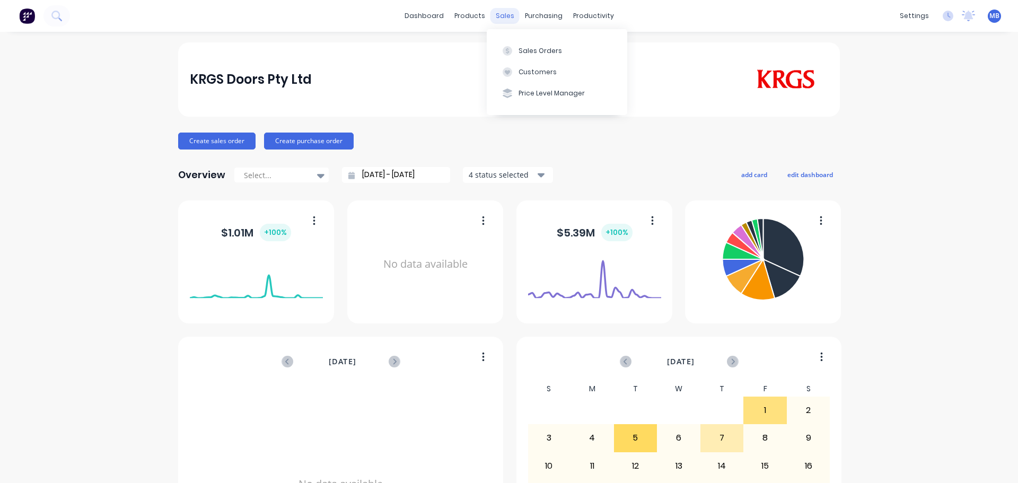
click at [505, 17] on div "sales" at bounding box center [505, 16] width 29 height 16
drag, startPoint x: 520, startPoint y: 49, endPoint x: 514, endPoint y: 55, distance: 8.6
click at [519, 53] on div "Sales Orders" at bounding box center [540, 51] width 43 height 10
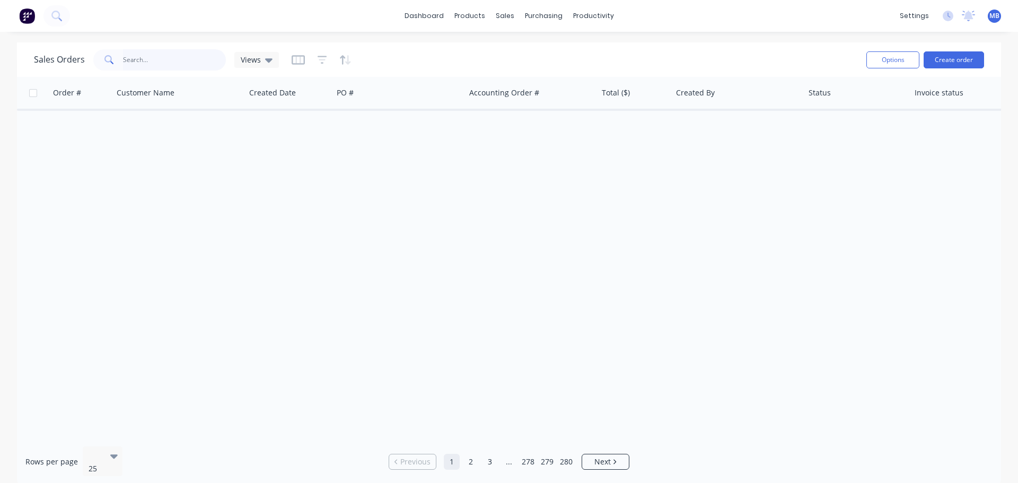
click at [150, 60] on input "text" at bounding box center [174, 59] width 103 height 21
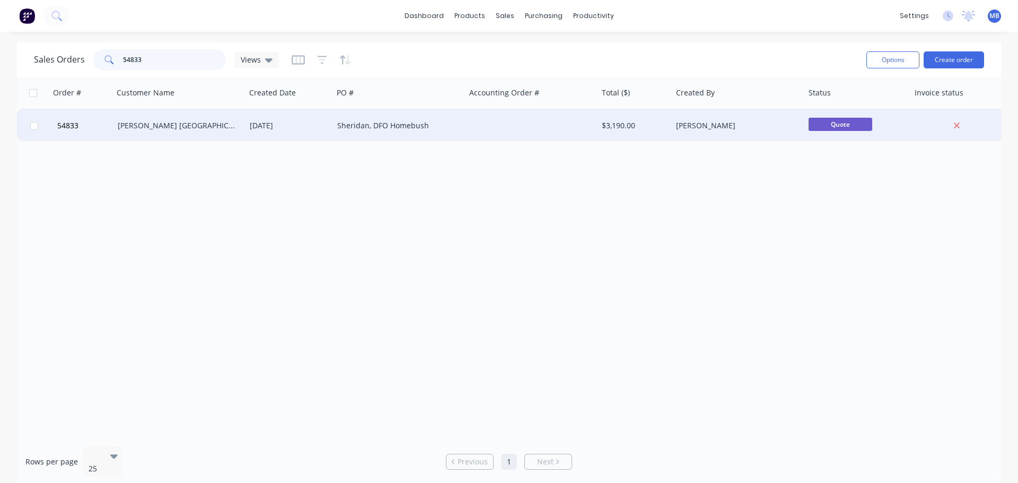
type input "54833"
click at [630, 127] on div "$3,190.00" at bounding box center [633, 125] width 63 height 11
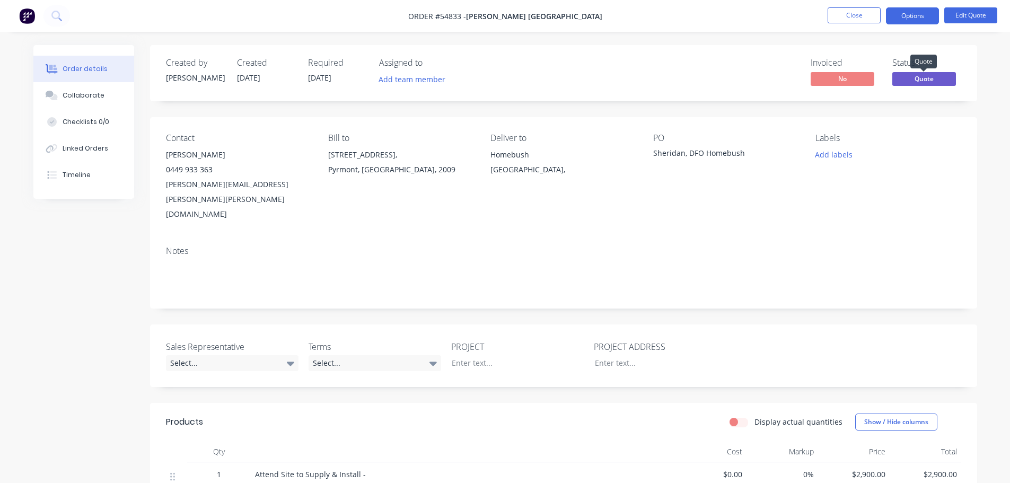
click at [926, 79] on span "Quote" at bounding box center [925, 78] width 64 height 13
click at [912, 11] on button "Options" at bounding box center [912, 15] width 53 height 17
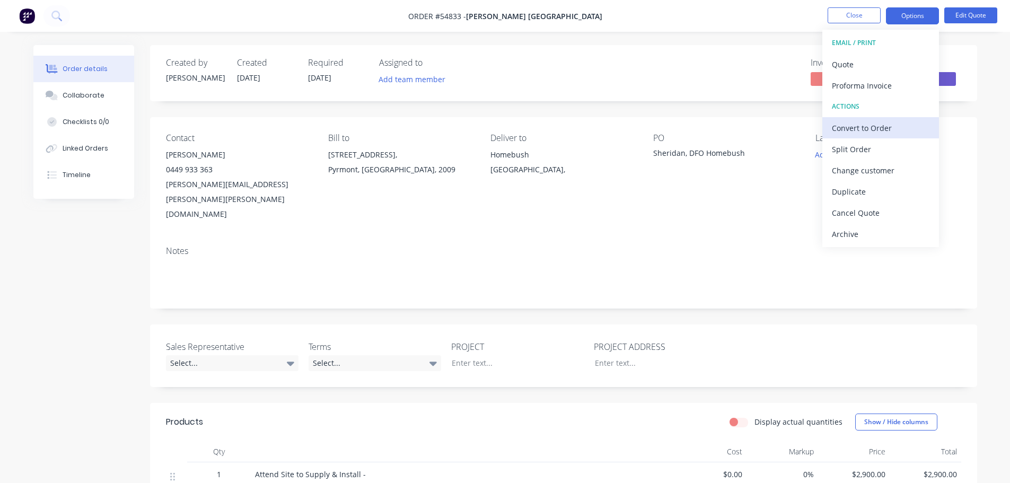
click at [855, 130] on div "Convert to Order" at bounding box center [881, 127] width 98 height 15
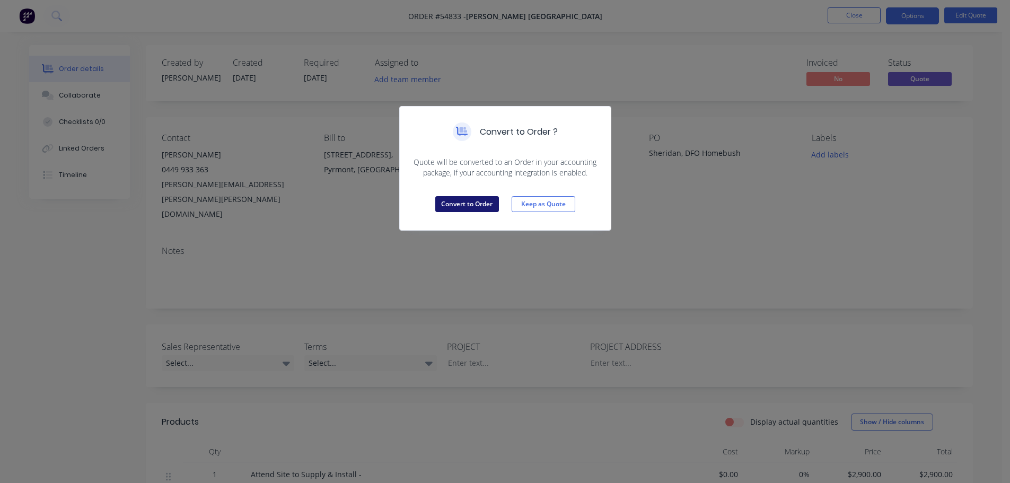
click at [467, 202] on button "Convert to Order" at bounding box center [467, 204] width 64 height 16
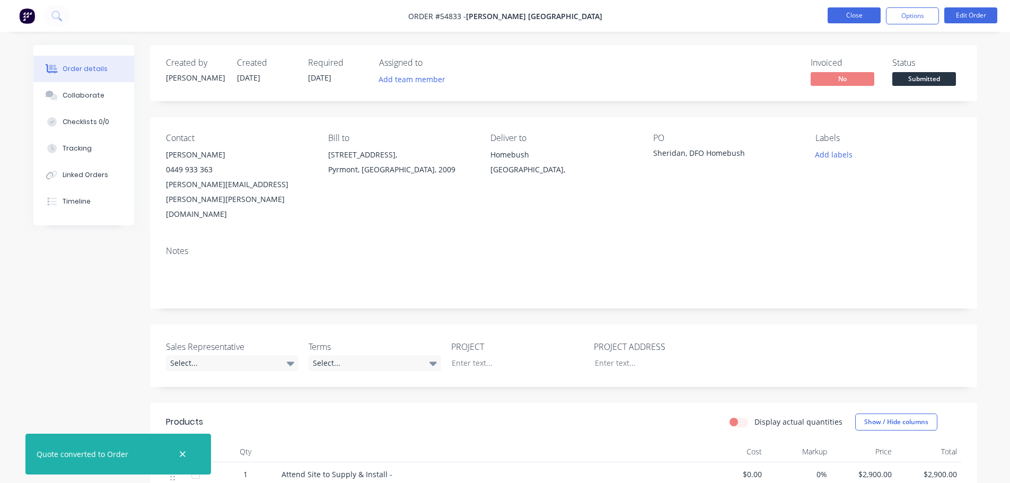
click at [859, 11] on button "Close" at bounding box center [854, 15] width 53 height 16
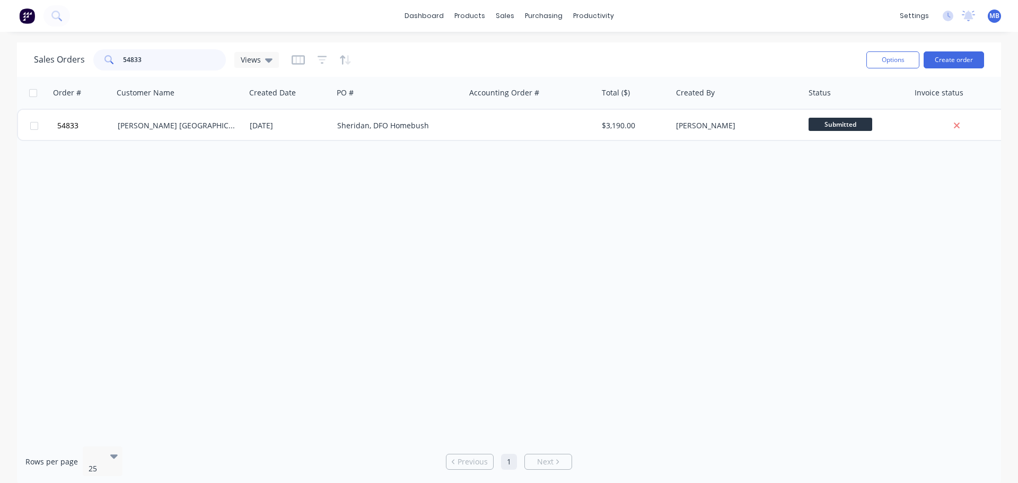
drag, startPoint x: 167, startPoint y: 59, endPoint x: 0, endPoint y: 7, distance: 175.0
click at [0, 31] on div "dashboard products sales purchasing productivity dashboard products Product Cat…" at bounding box center [509, 241] width 1018 height 483
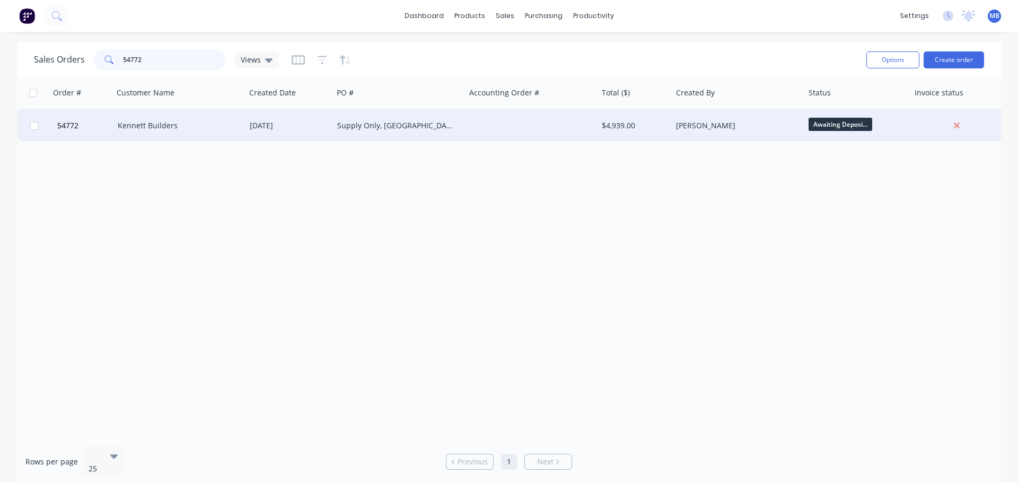
type input "54772"
click at [775, 128] on div "[PERSON_NAME]" at bounding box center [735, 125] width 118 height 11
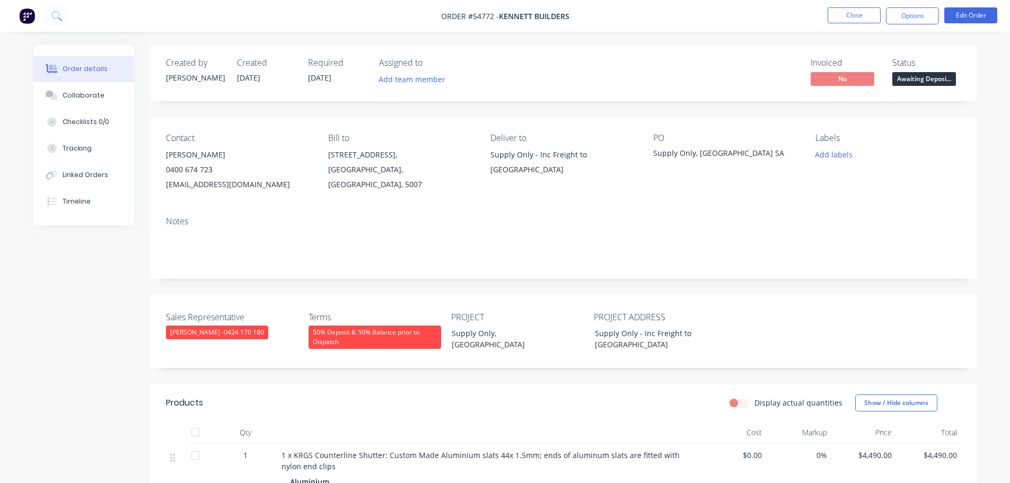
click at [928, 80] on span "Awaiting Deposi..." at bounding box center [925, 78] width 64 height 13
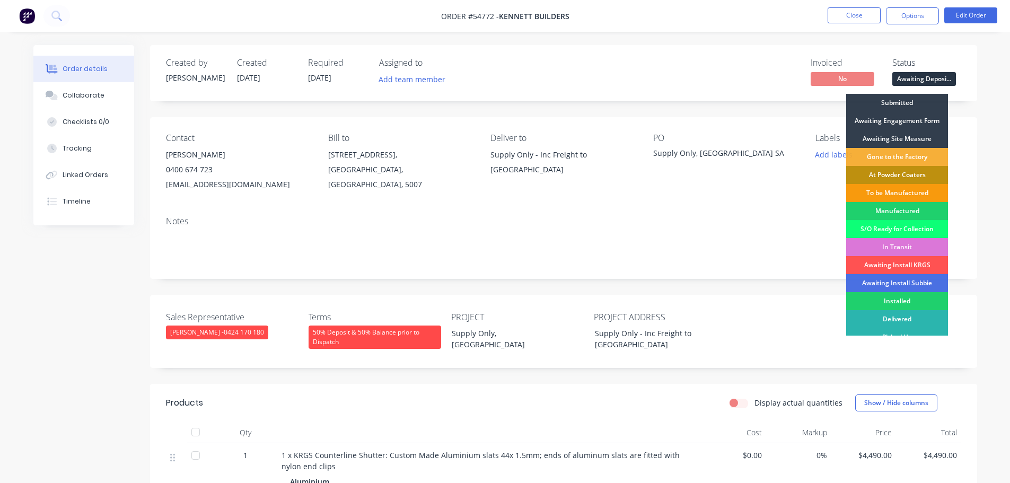
click at [912, 117] on div "Awaiting Engagement Form" at bounding box center [898, 121] width 102 height 18
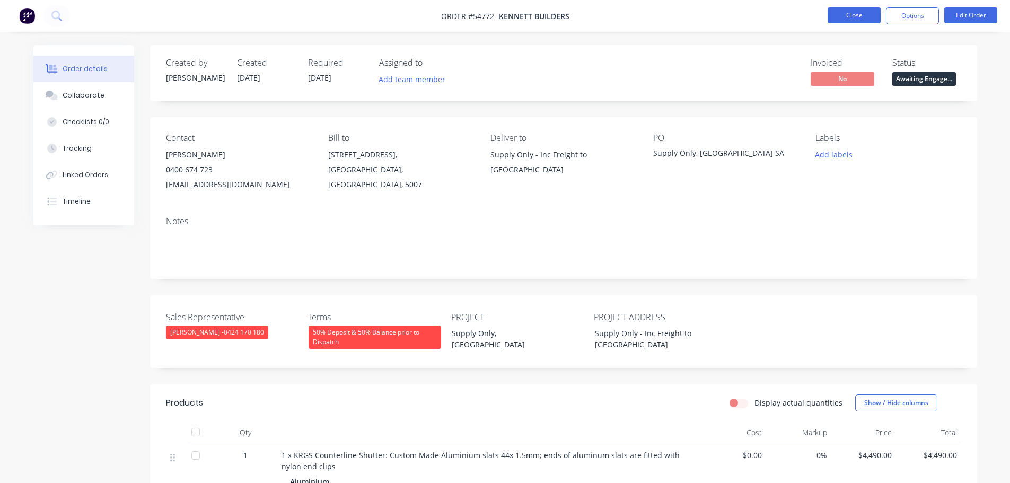
click at [850, 15] on button "Close" at bounding box center [854, 15] width 53 height 16
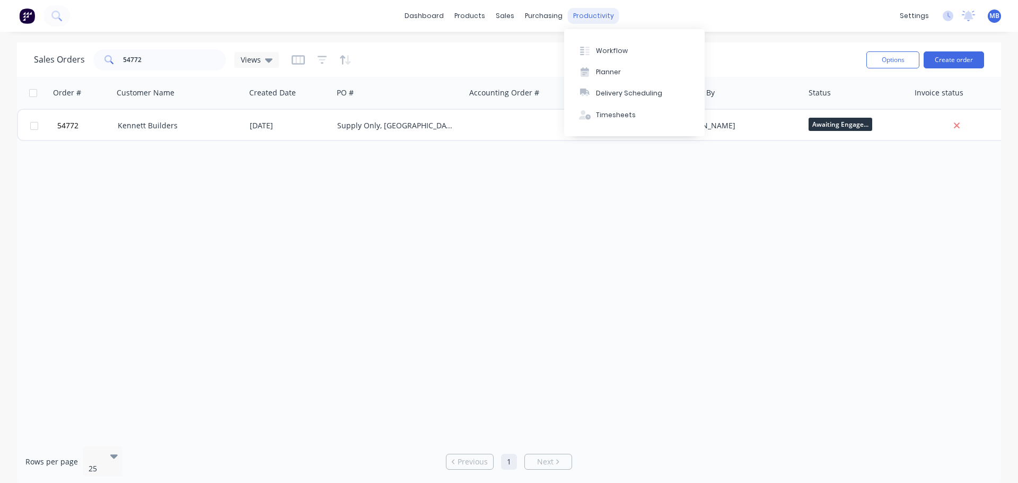
click at [604, 11] on div "productivity" at bounding box center [593, 16] width 51 height 16
drag, startPoint x: 603, startPoint y: 52, endPoint x: 613, endPoint y: 58, distance: 11.9
click at [606, 54] on div "Workflow" at bounding box center [612, 51] width 32 height 10
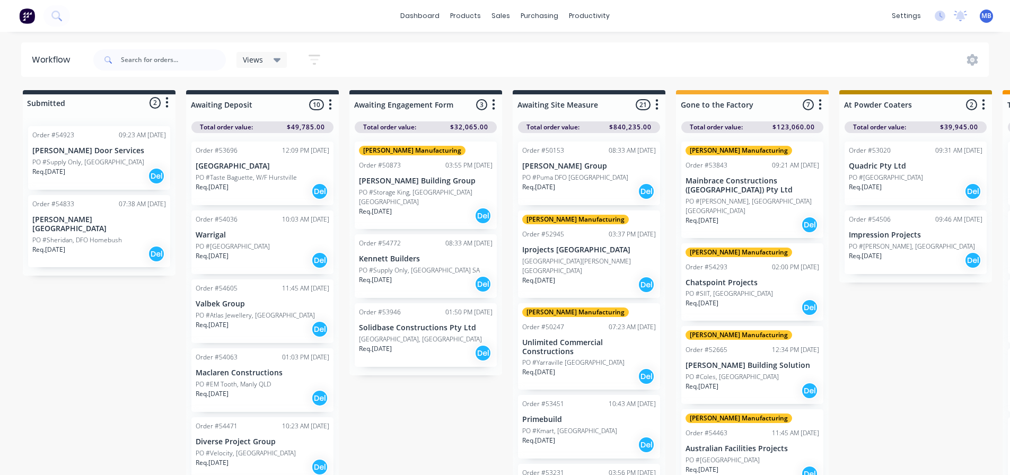
scroll to position [14, 0]
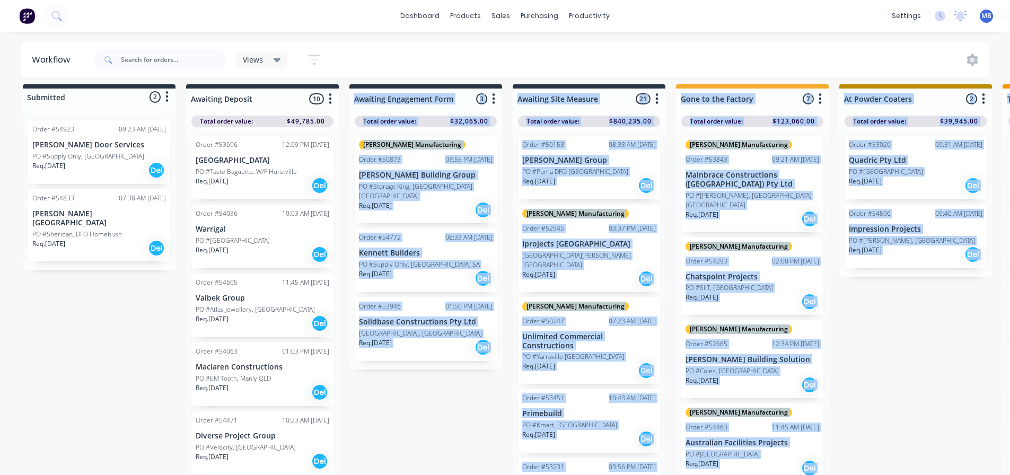
drag, startPoint x: 377, startPoint y: 474, endPoint x: 597, endPoint y: 478, distance: 220.7
click at [597, 406] on html "dashboard products sales purchasing productivity dashboard products Product Cat…" at bounding box center [505, 200] width 1010 height 412
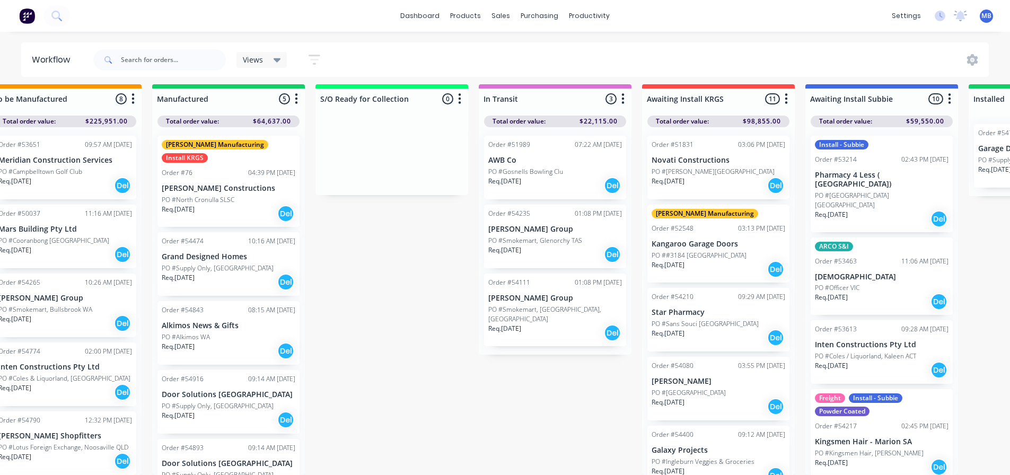
scroll to position [14, 1374]
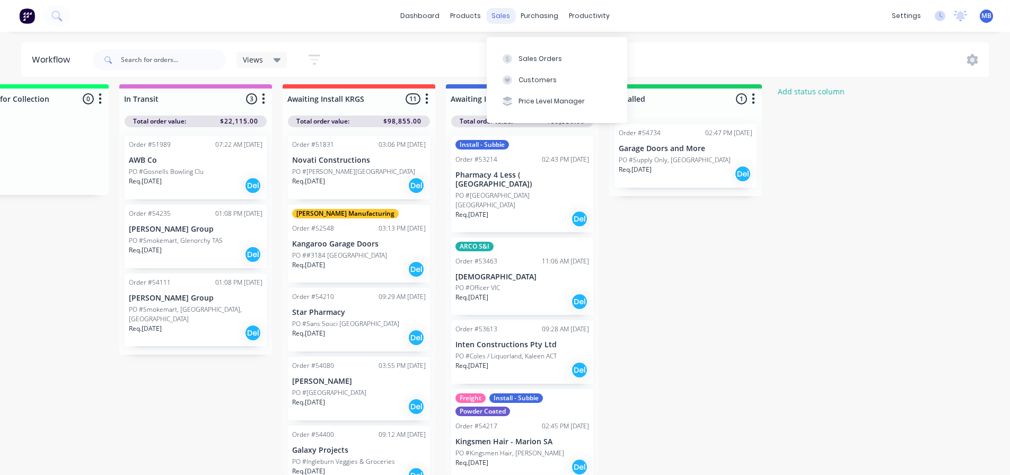
click at [505, 15] on div "sales" at bounding box center [500, 16] width 29 height 16
drag, startPoint x: 529, startPoint y: 49, endPoint x: 510, endPoint y: 53, distance: 19.5
click at [510, 53] on button "Sales Orders" at bounding box center [557, 58] width 141 height 21
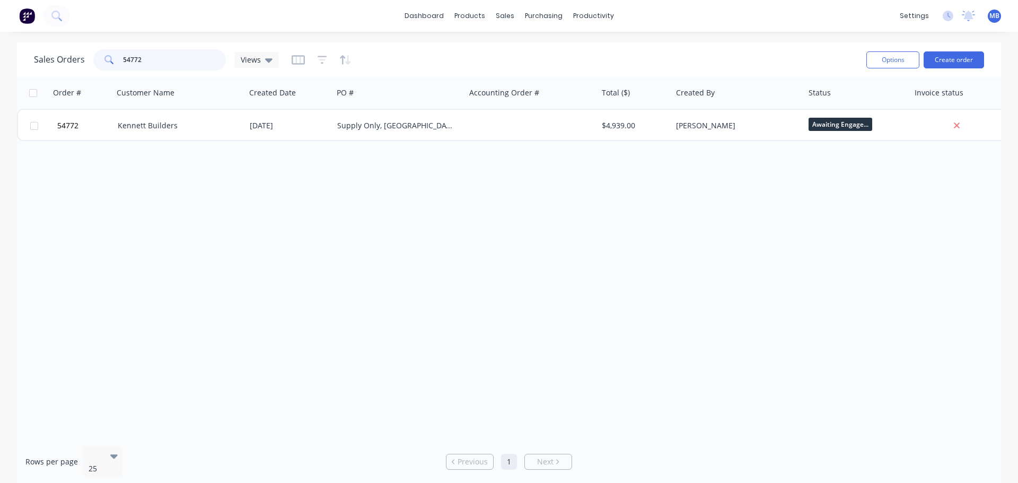
click at [150, 63] on input "54772" at bounding box center [174, 59] width 103 height 21
type input "5"
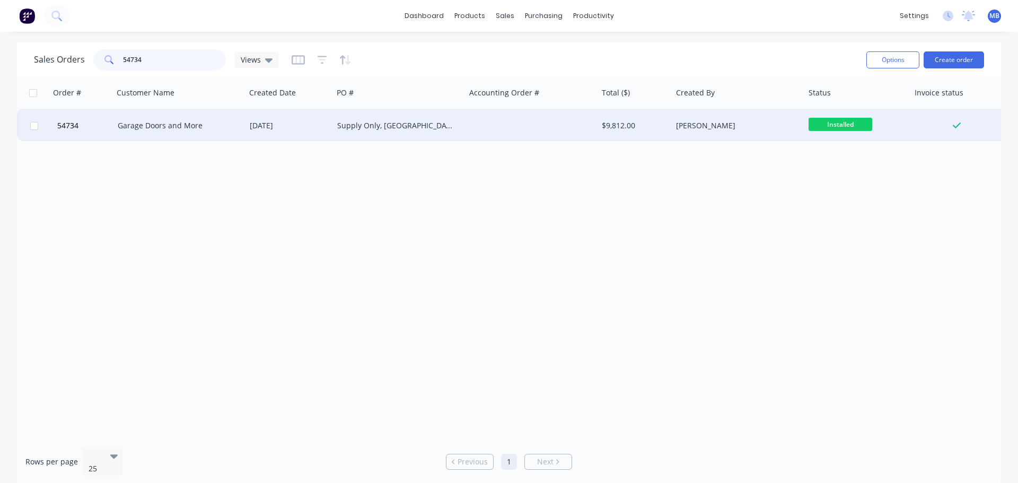
type input "54734"
click at [861, 126] on span "Installed" at bounding box center [841, 124] width 64 height 13
click at [952, 207] on div "Order # Customer Name Created Date PO # Accounting Order # Total ($) Created By…" at bounding box center [509, 257] width 985 height 361
click at [900, 60] on button "Options" at bounding box center [893, 59] width 53 height 17
click at [850, 181] on div "Order # Customer Name Created Date PO # Accounting Order # Total ($) Created By…" at bounding box center [509, 257] width 985 height 361
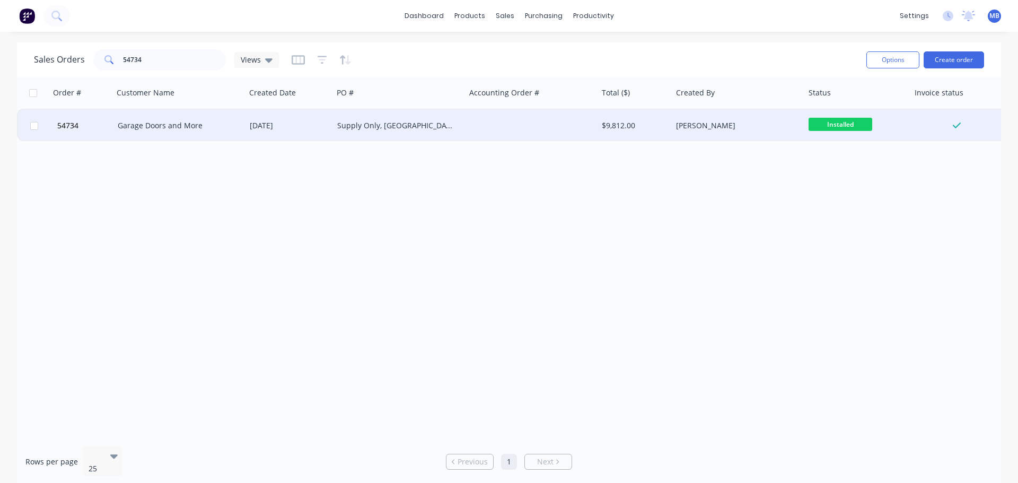
click at [705, 126] on div "[PERSON_NAME]" at bounding box center [735, 125] width 118 height 11
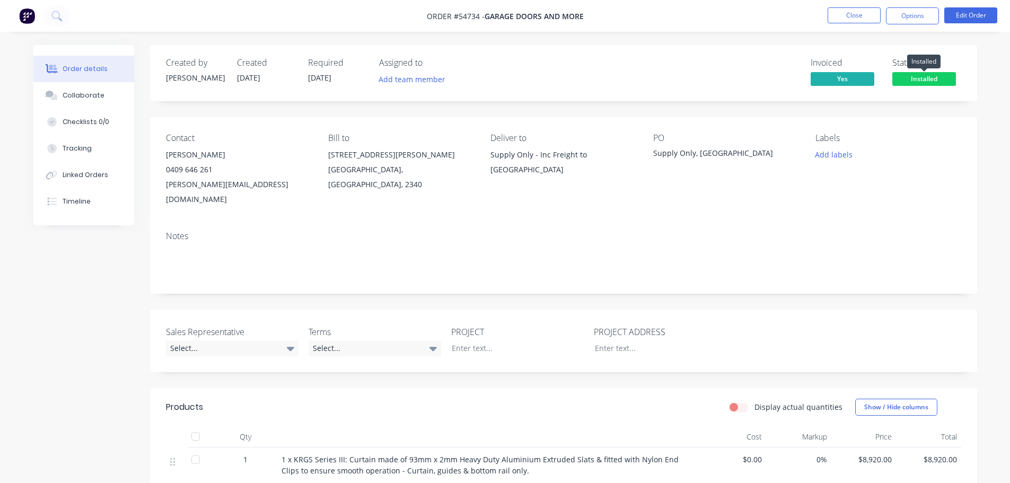
click at [907, 79] on span "Installed" at bounding box center [925, 78] width 64 height 13
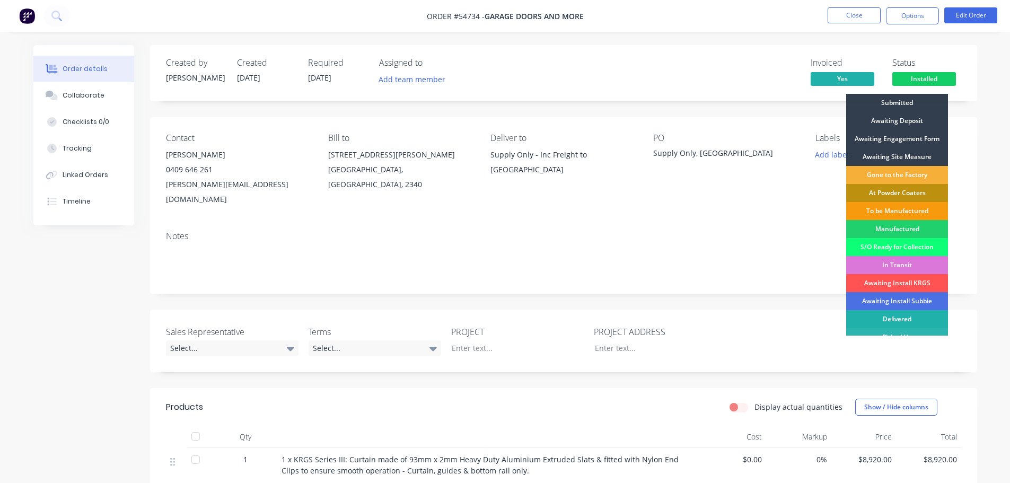
click at [898, 318] on div "Delivered" at bounding box center [898, 319] width 102 height 18
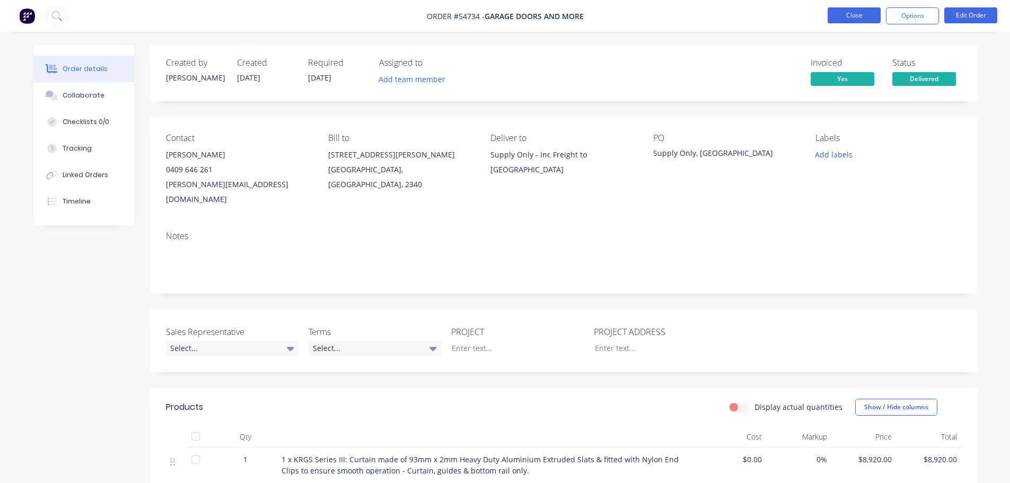
click at [855, 15] on button "Close" at bounding box center [854, 15] width 53 height 16
